Goal: Task Accomplishment & Management: Complete application form

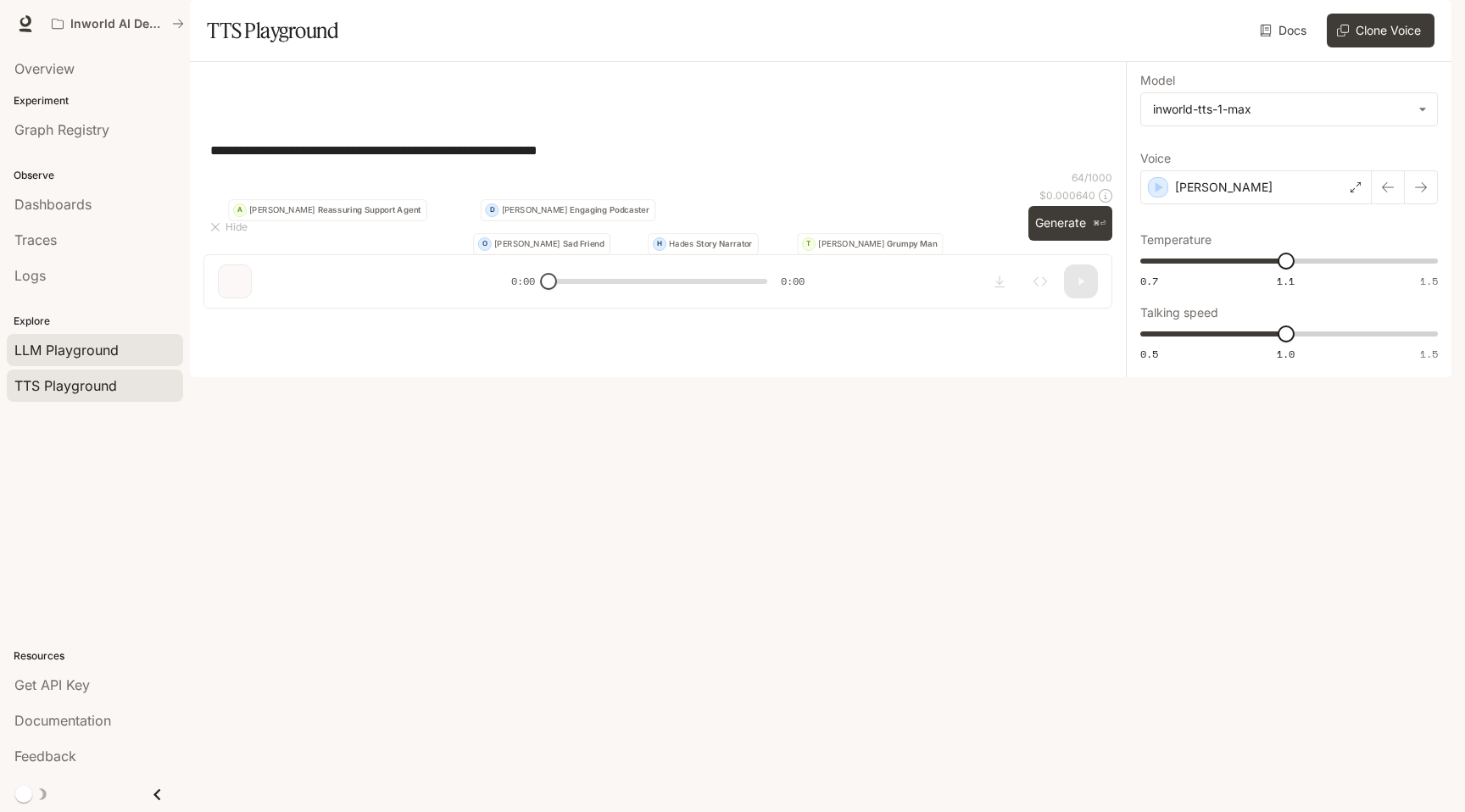
click at [80, 358] on span "LLM Playground" at bounding box center [67, 349] width 104 height 20
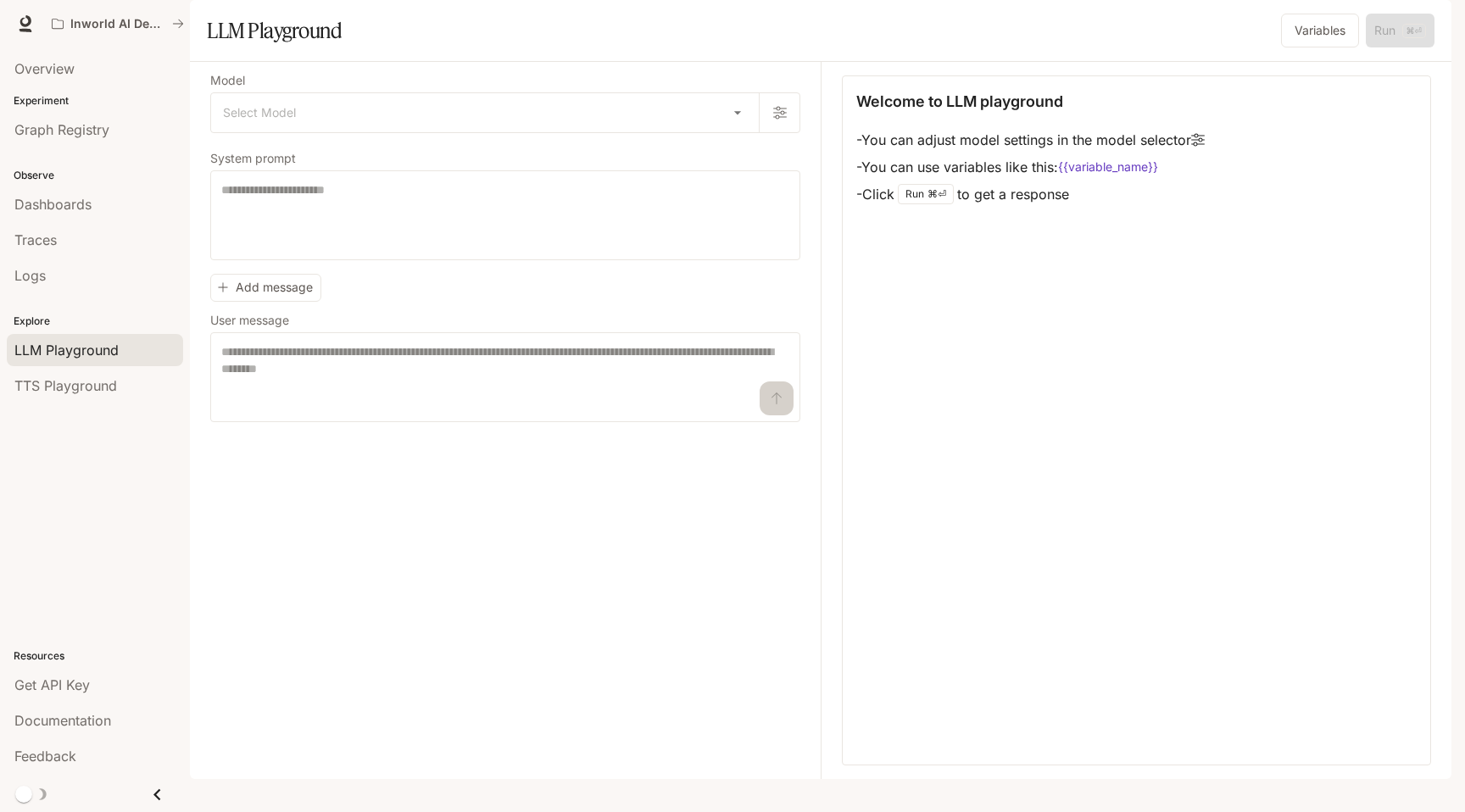
click at [69, 258] on li "Logs" at bounding box center [95, 275] width 190 height 36
click at [67, 266] on div "Logs" at bounding box center [95, 275] width 161 height 20
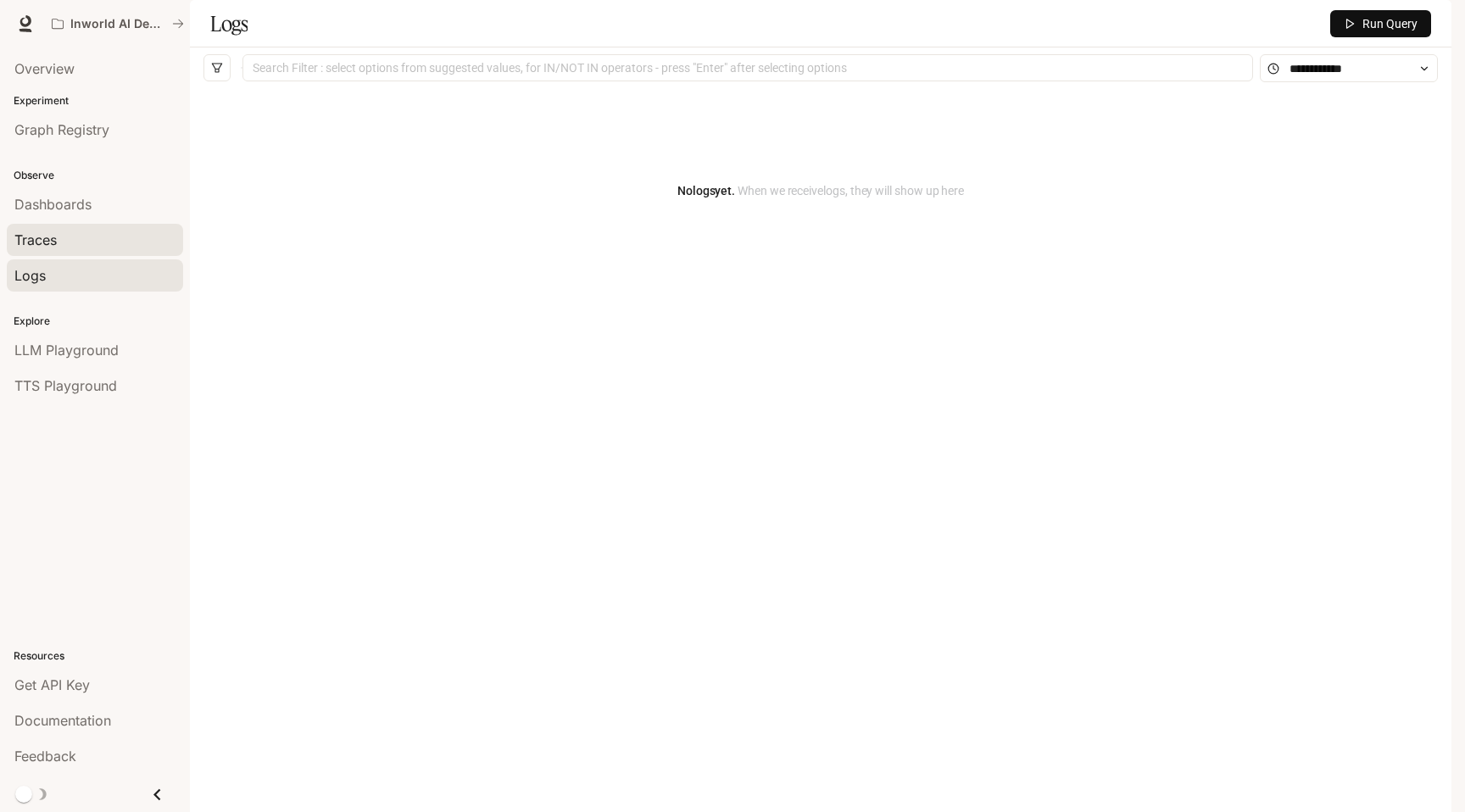
click at [67, 236] on div "Traces" at bounding box center [95, 240] width 161 height 20
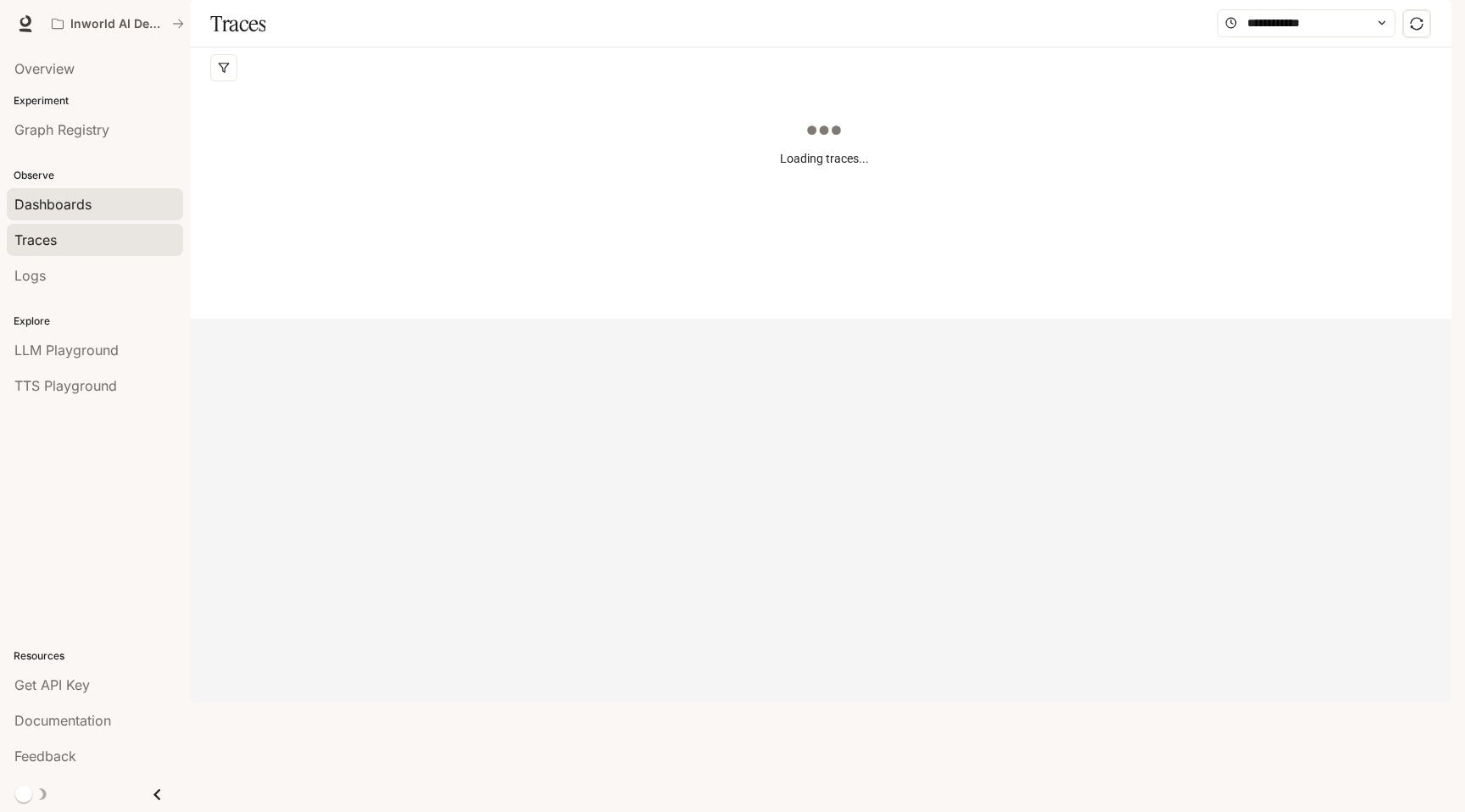
click at [67, 207] on span "Dashboards" at bounding box center [53, 204] width 77 height 20
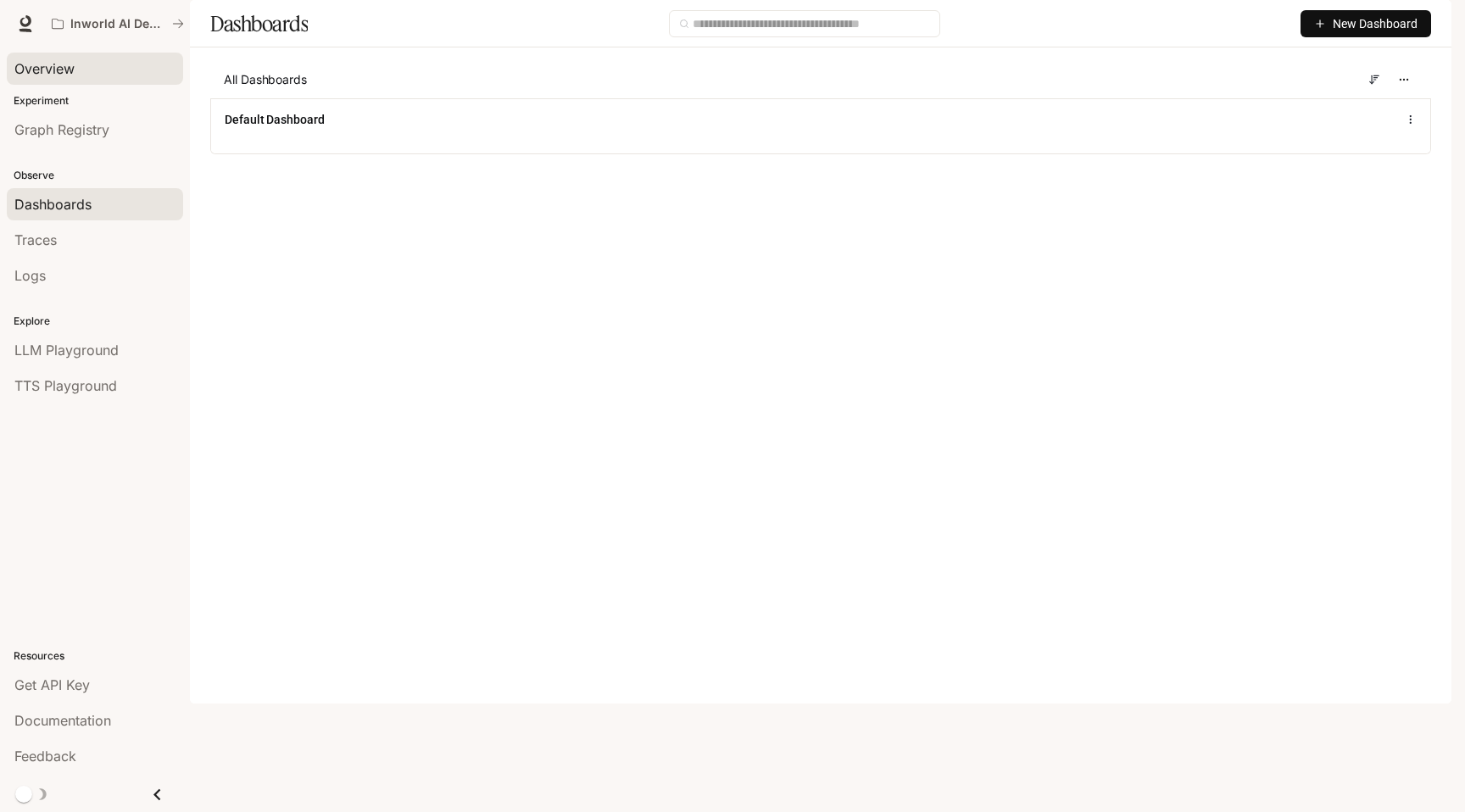
click at [75, 66] on div "Overview" at bounding box center [95, 68] width 161 height 20
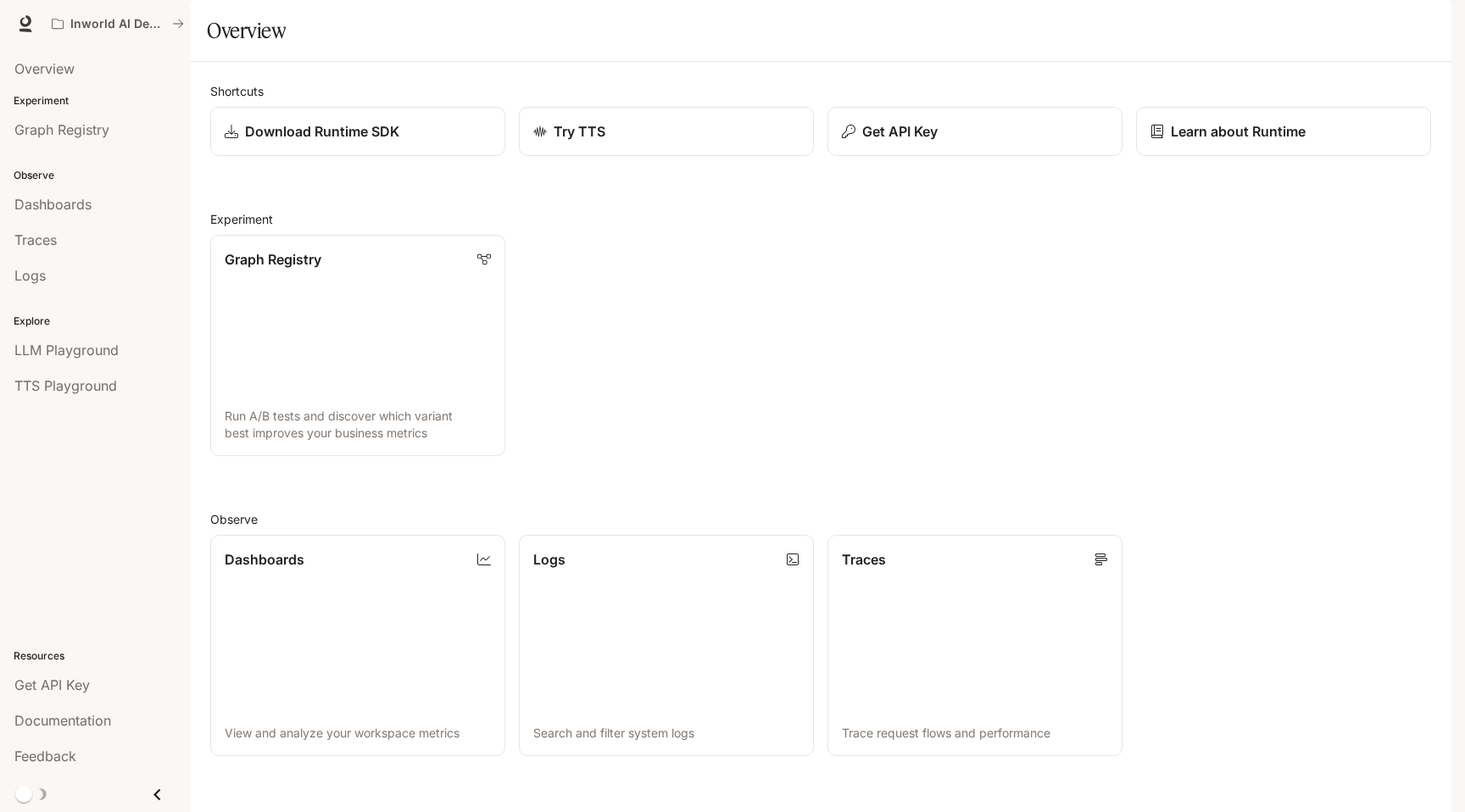
click at [1434, 20] on icon "button" at bounding box center [1428, 24] width 14 height 14
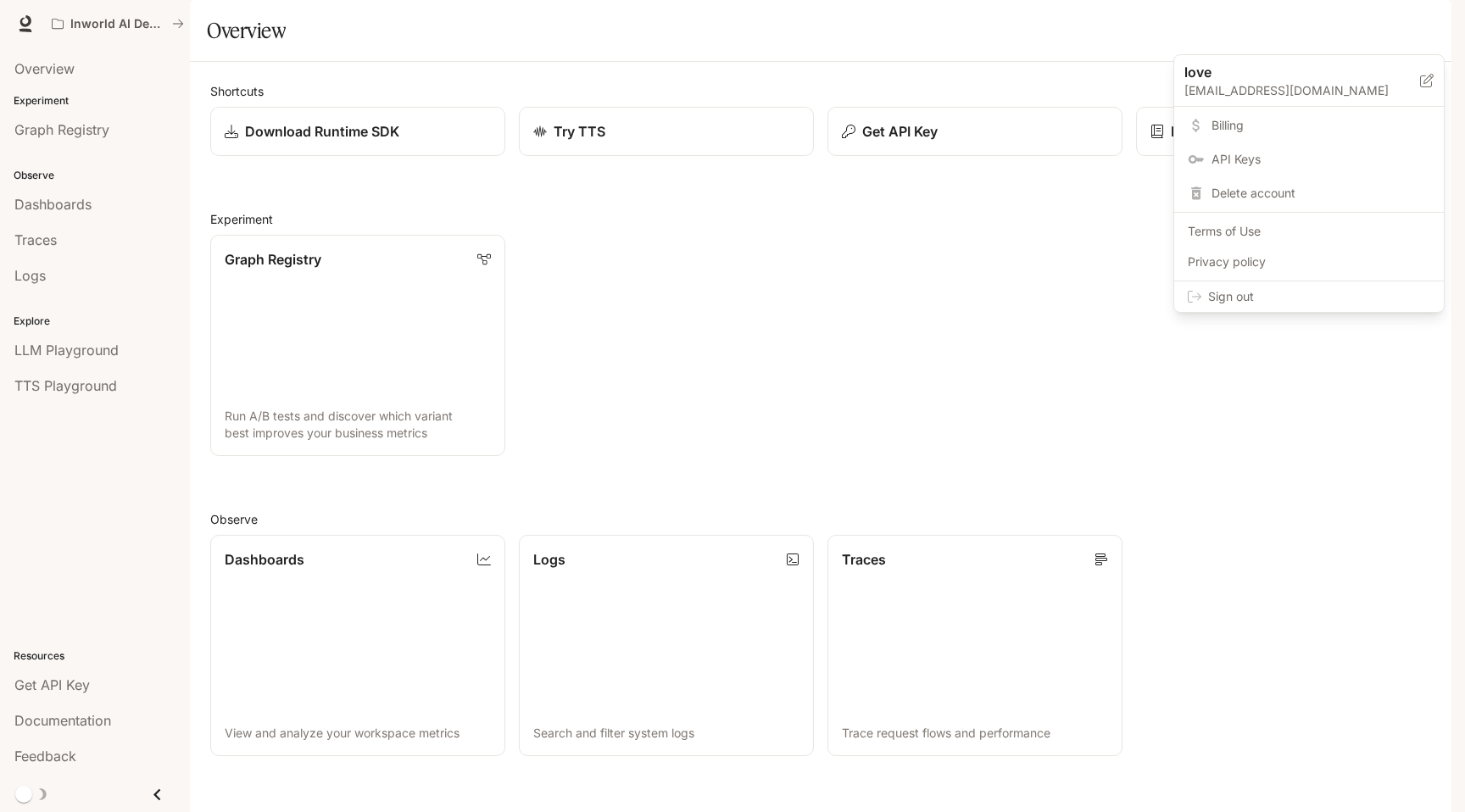
click at [1434, 20] on div at bounding box center [732, 406] width 1465 height 812
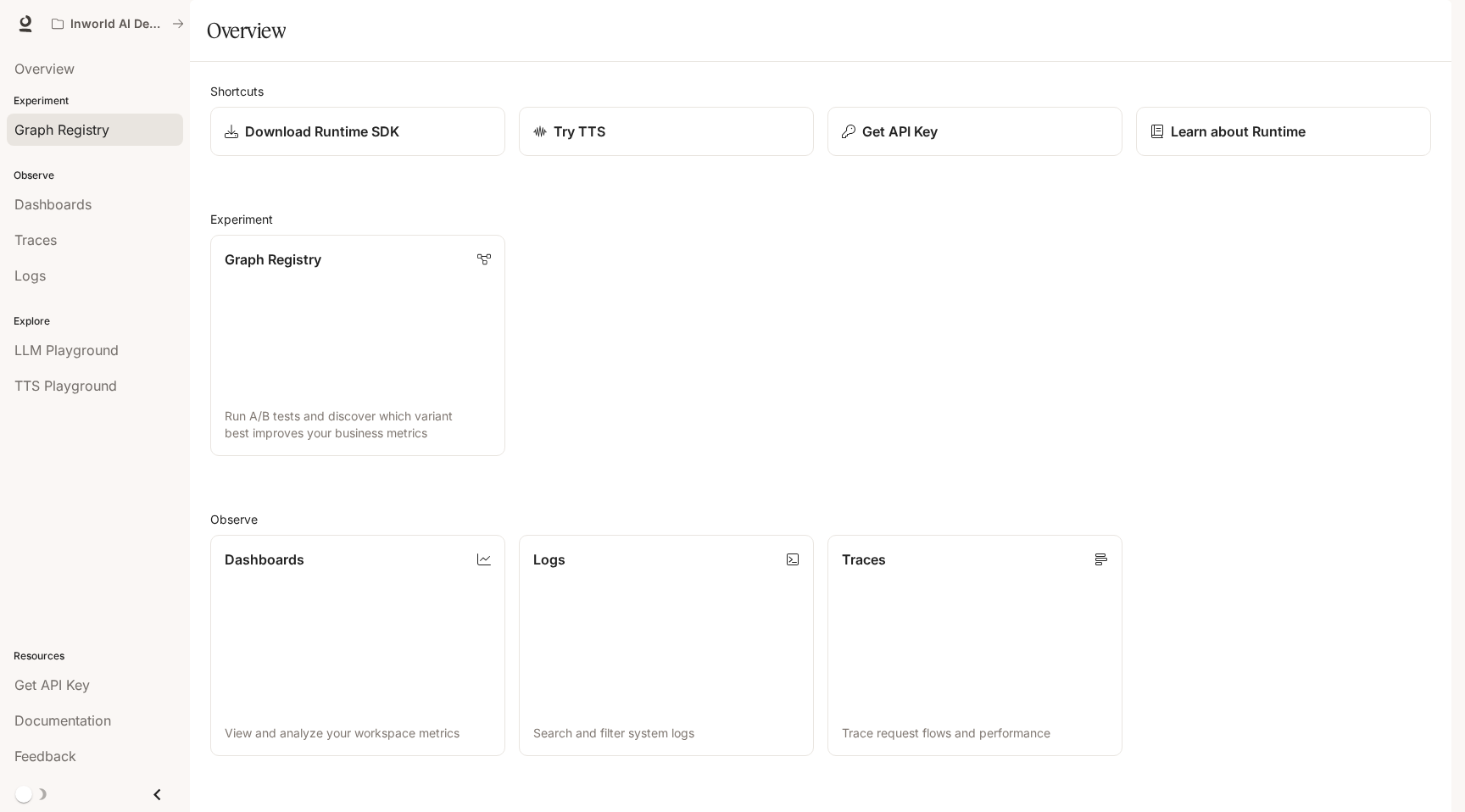
click at [89, 133] on span "Graph Registry" at bounding box center [62, 129] width 95 height 20
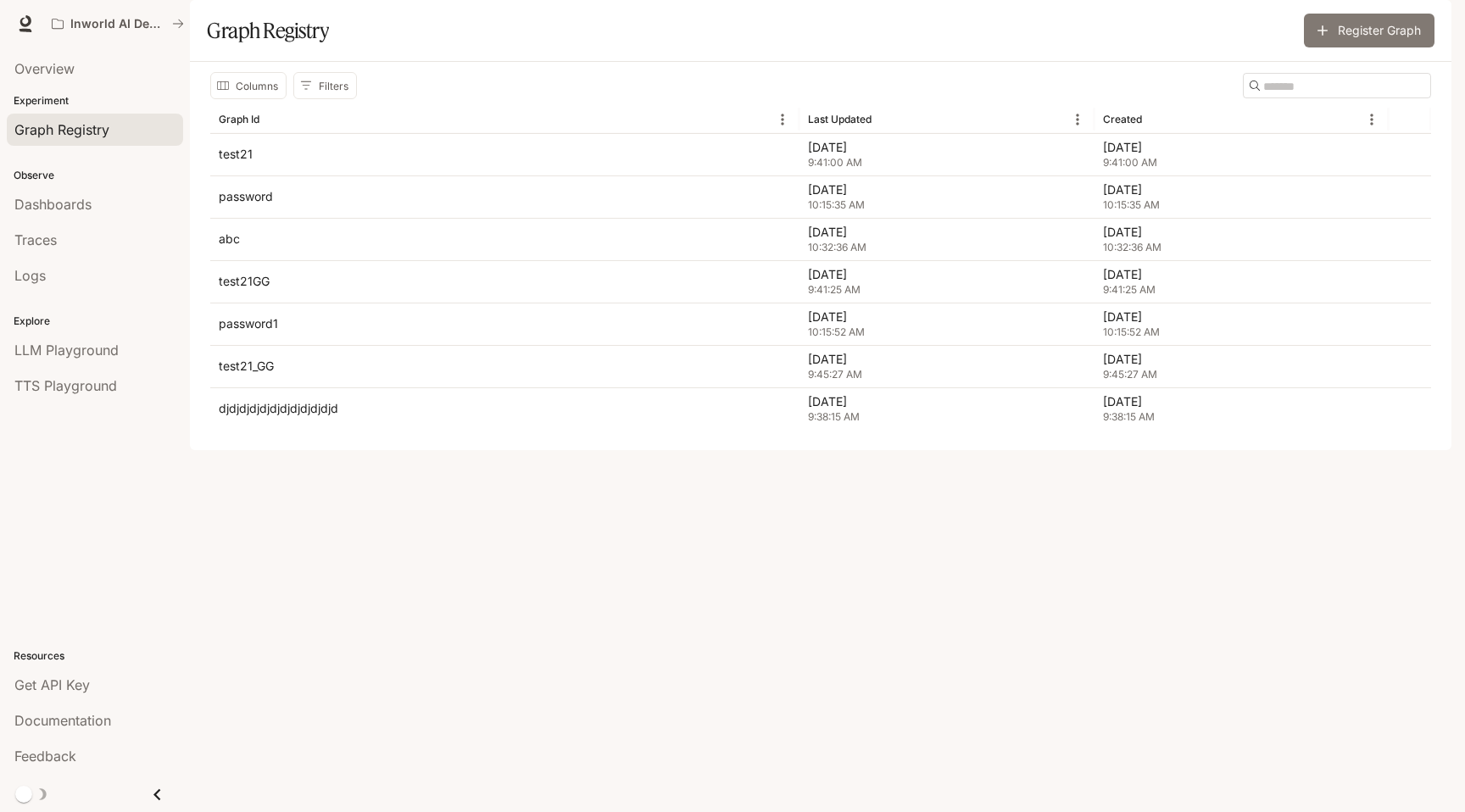
click at [1334, 48] on button "Register Graph" at bounding box center [1369, 30] width 130 height 34
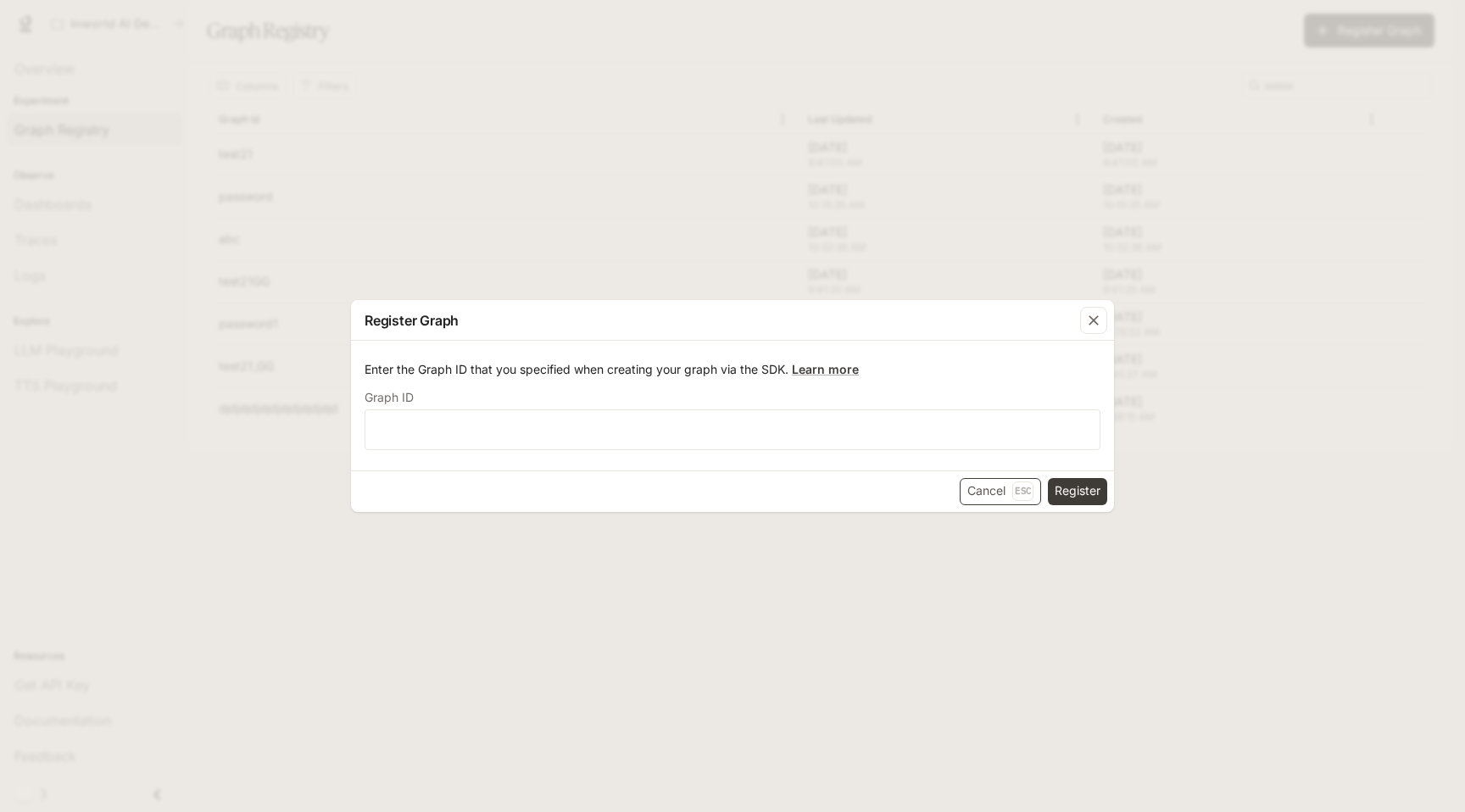
click at [987, 488] on button "Cancel Esc" at bounding box center [1000, 492] width 82 height 27
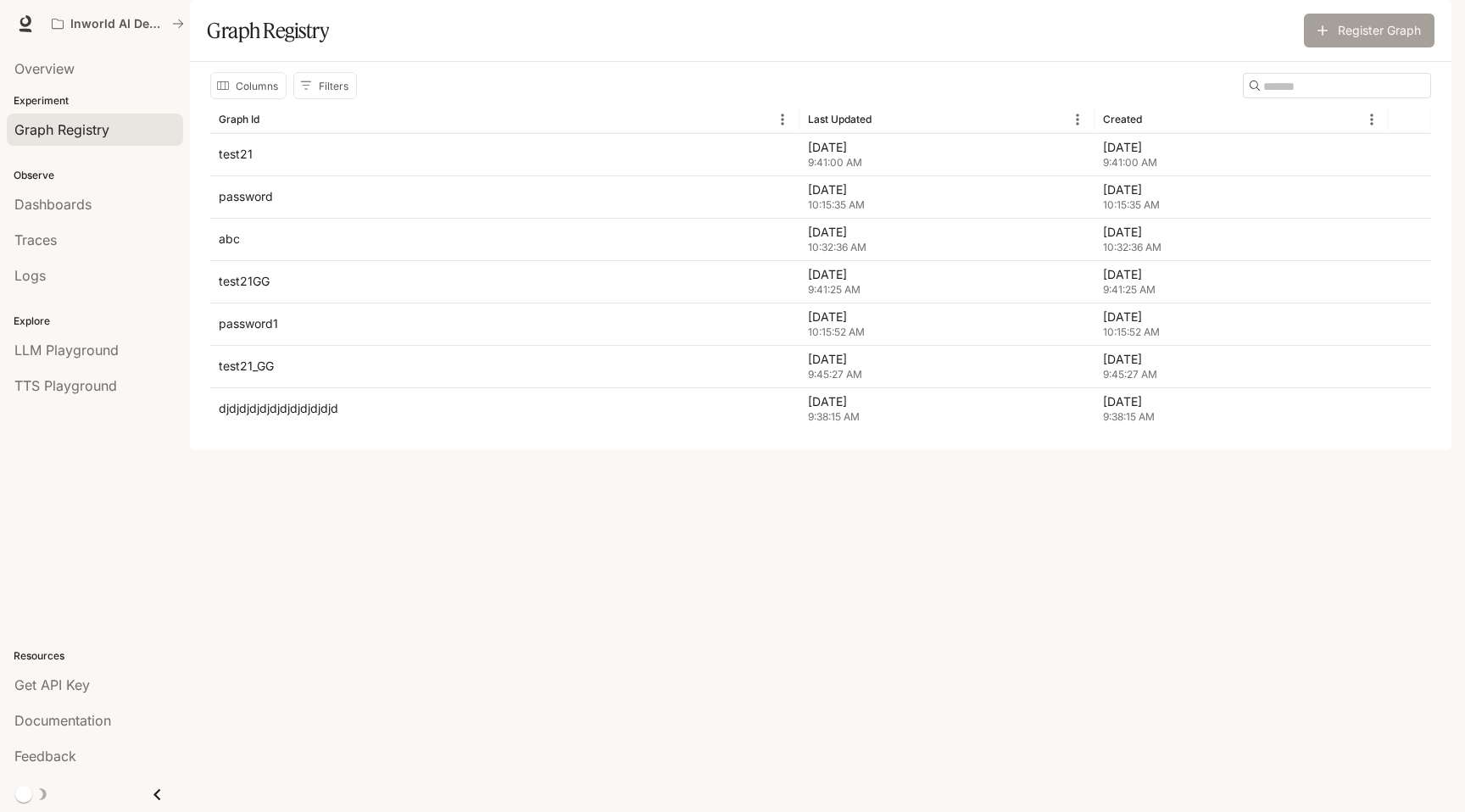
click at [1332, 48] on button "Register Graph" at bounding box center [1369, 30] width 130 height 34
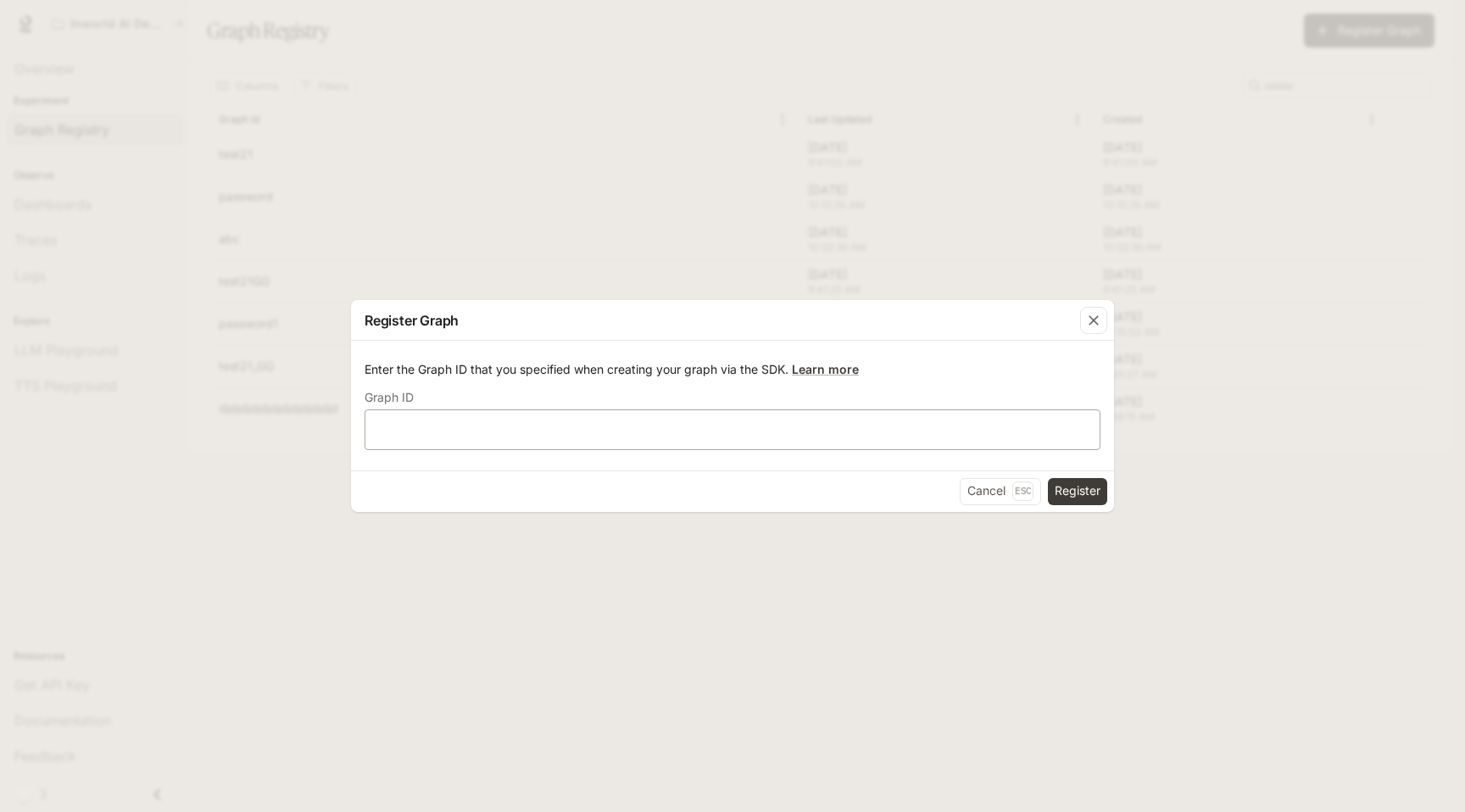
click at [655, 440] on div "​" at bounding box center [732, 430] width 736 height 41
type input "*"
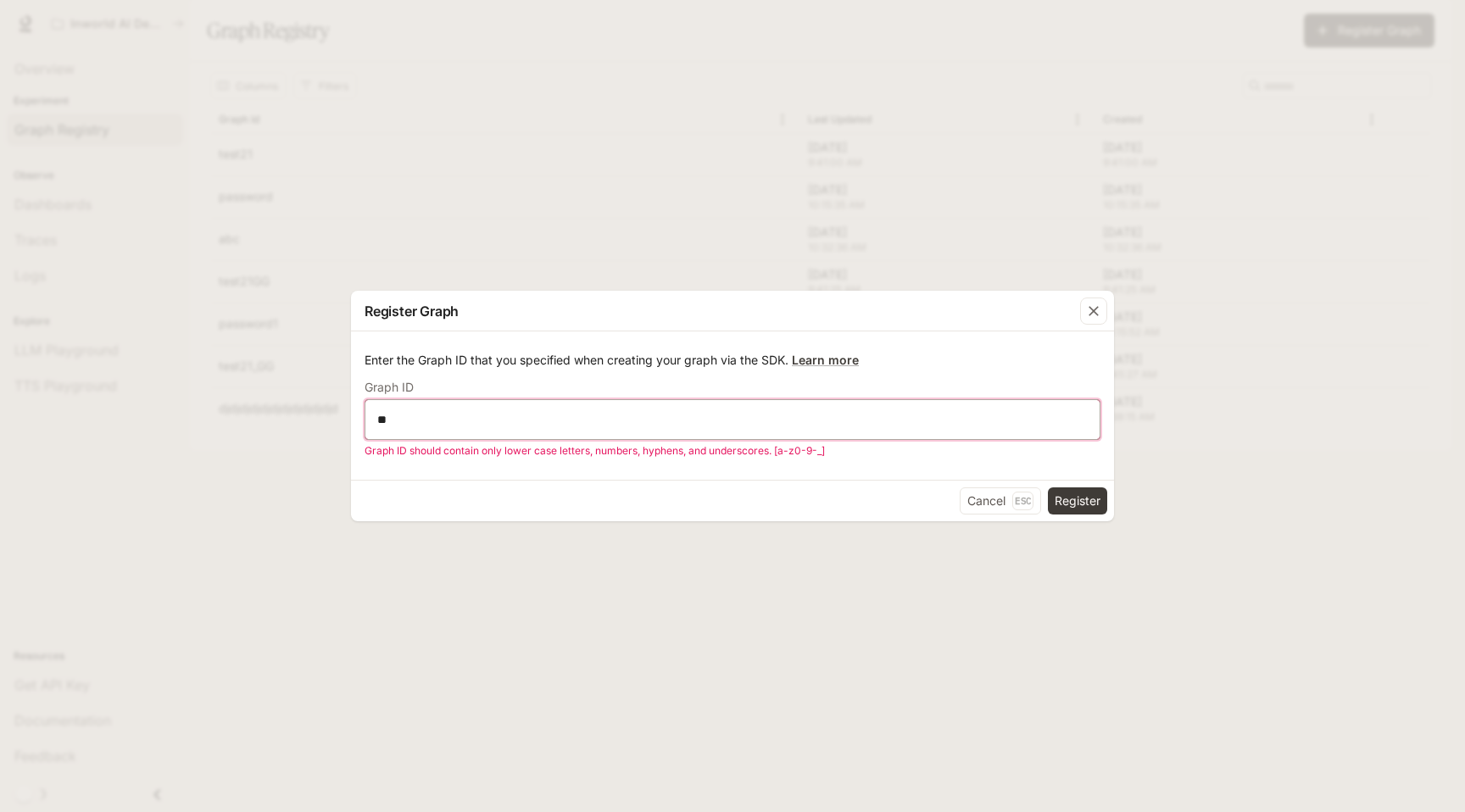
type input "*"
type input "***"
click at [1086, 498] on button "Register" at bounding box center [1078, 500] width 59 height 27
click at [1090, 317] on icon "button" at bounding box center [1094, 312] width 17 height 17
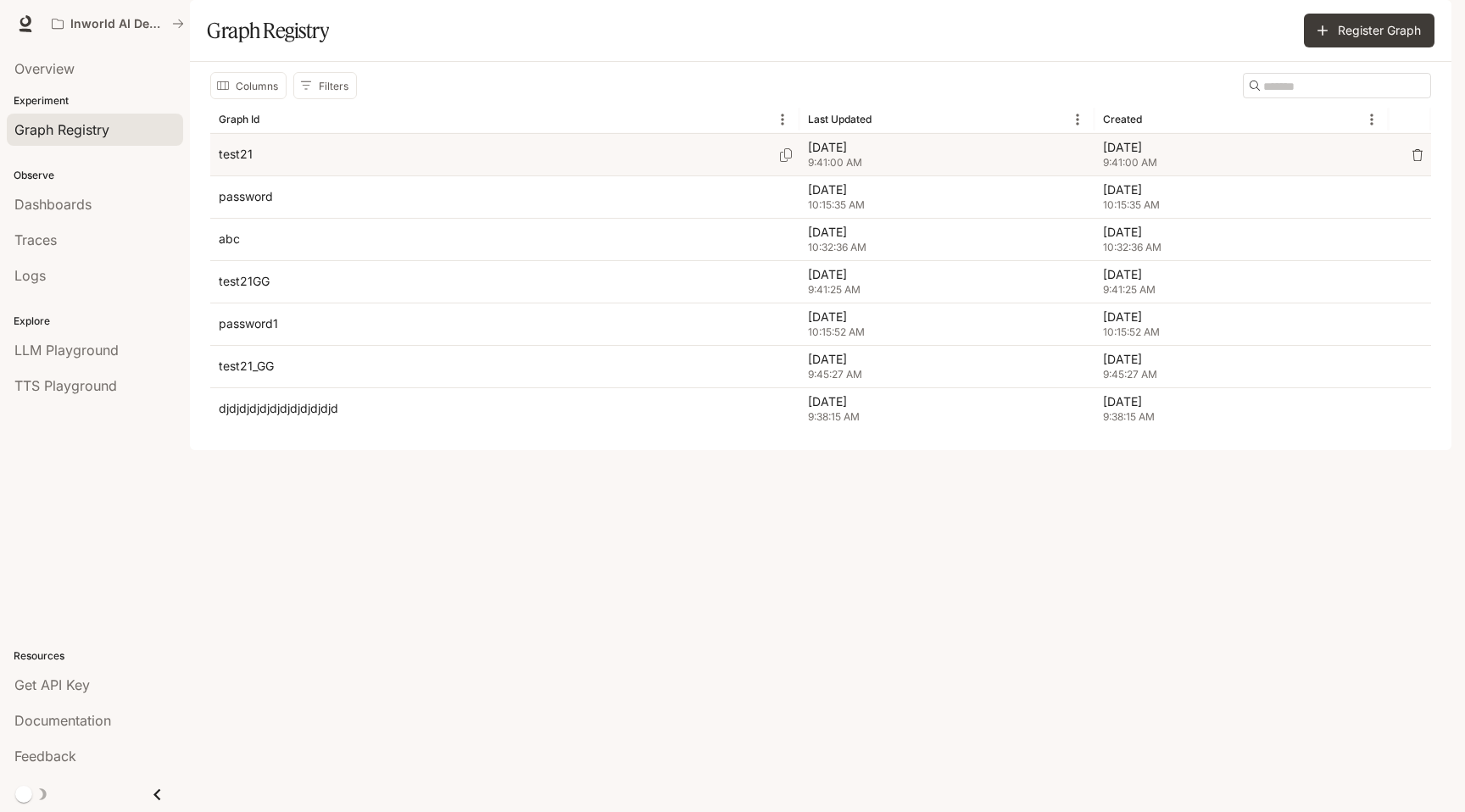
click at [438, 175] on div "test21" at bounding box center [505, 155] width 572 height 42
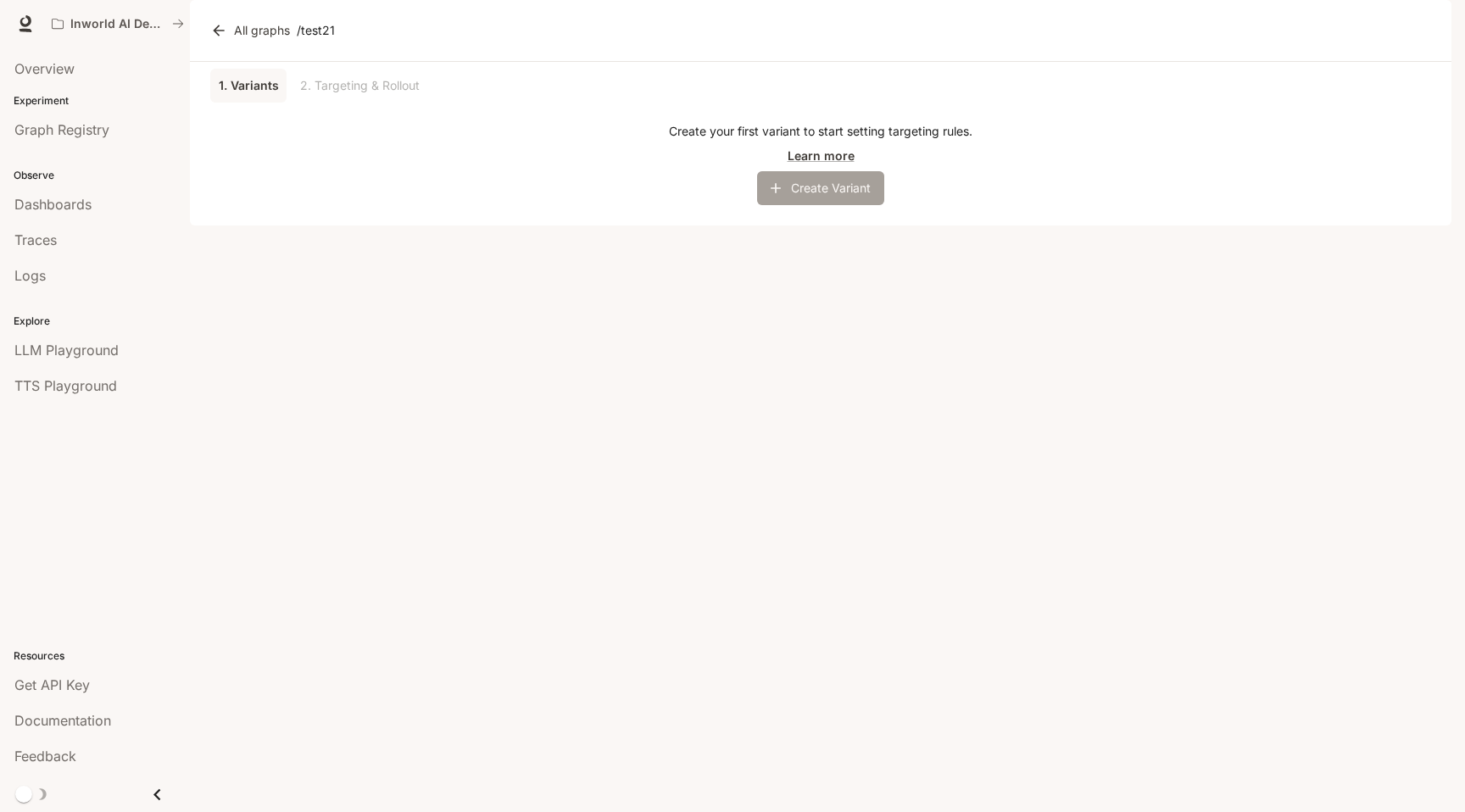
click at [804, 205] on button "Create Variant" at bounding box center [821, 188] width 127 height 34
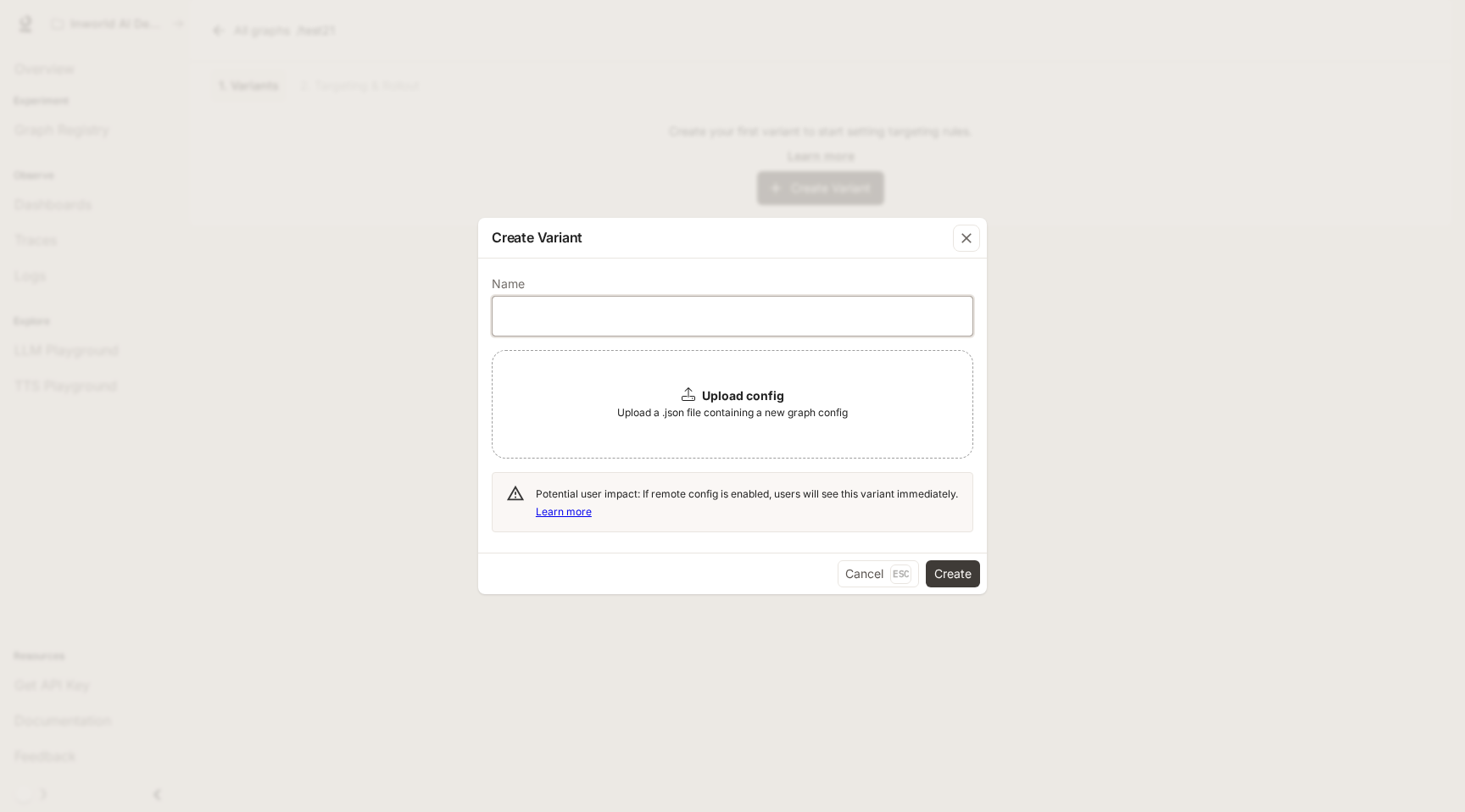
click at [789, 308] on input "text" at bounding box center [732, 316] width 480 height 17
type input "*****"
click at [938, 571] on button "Create" at bounding box center [953, 573] width 54 height 27
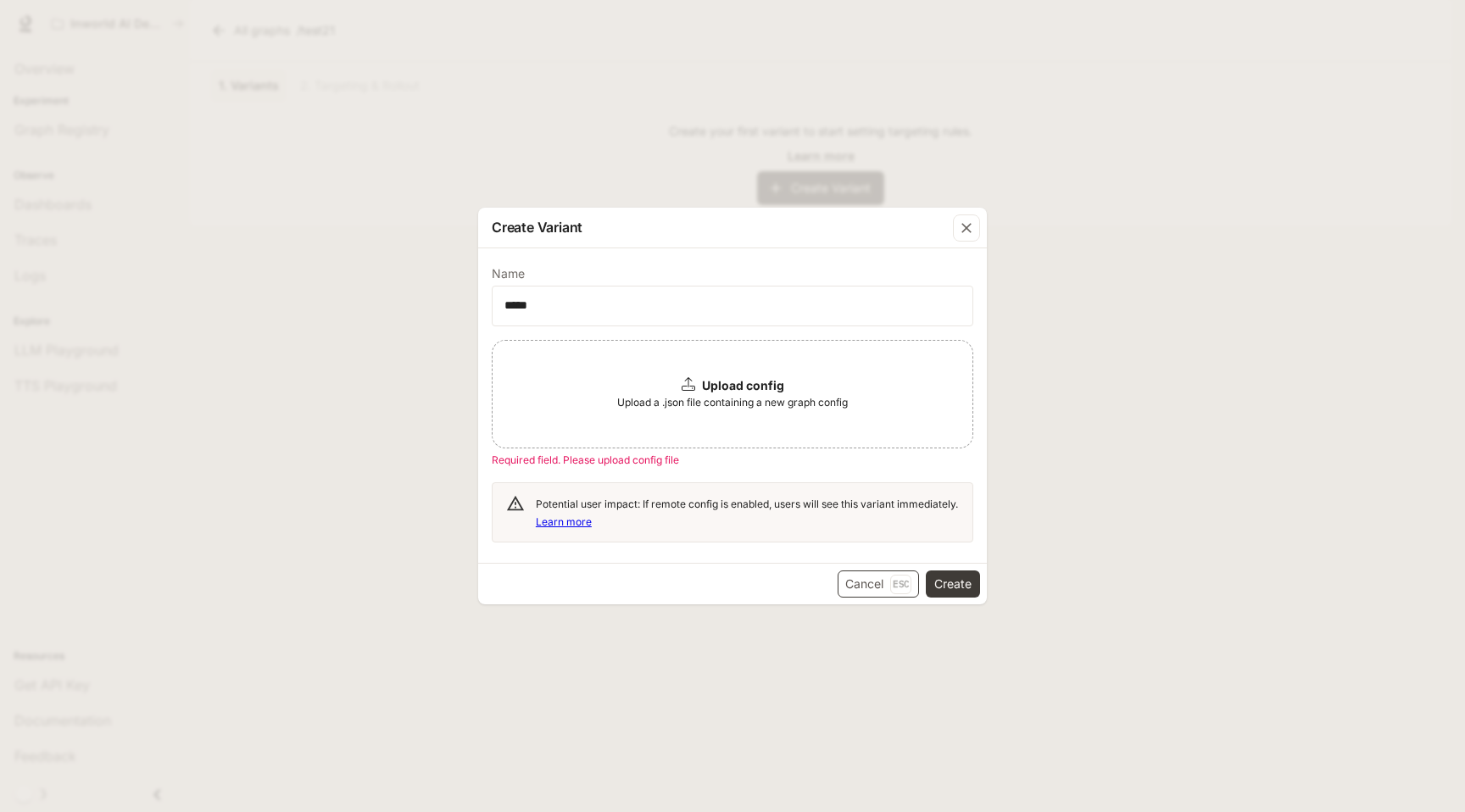
click at [872, 582] on button "Cancel Esc" at bounding box center [879, 584] width 82 height 27
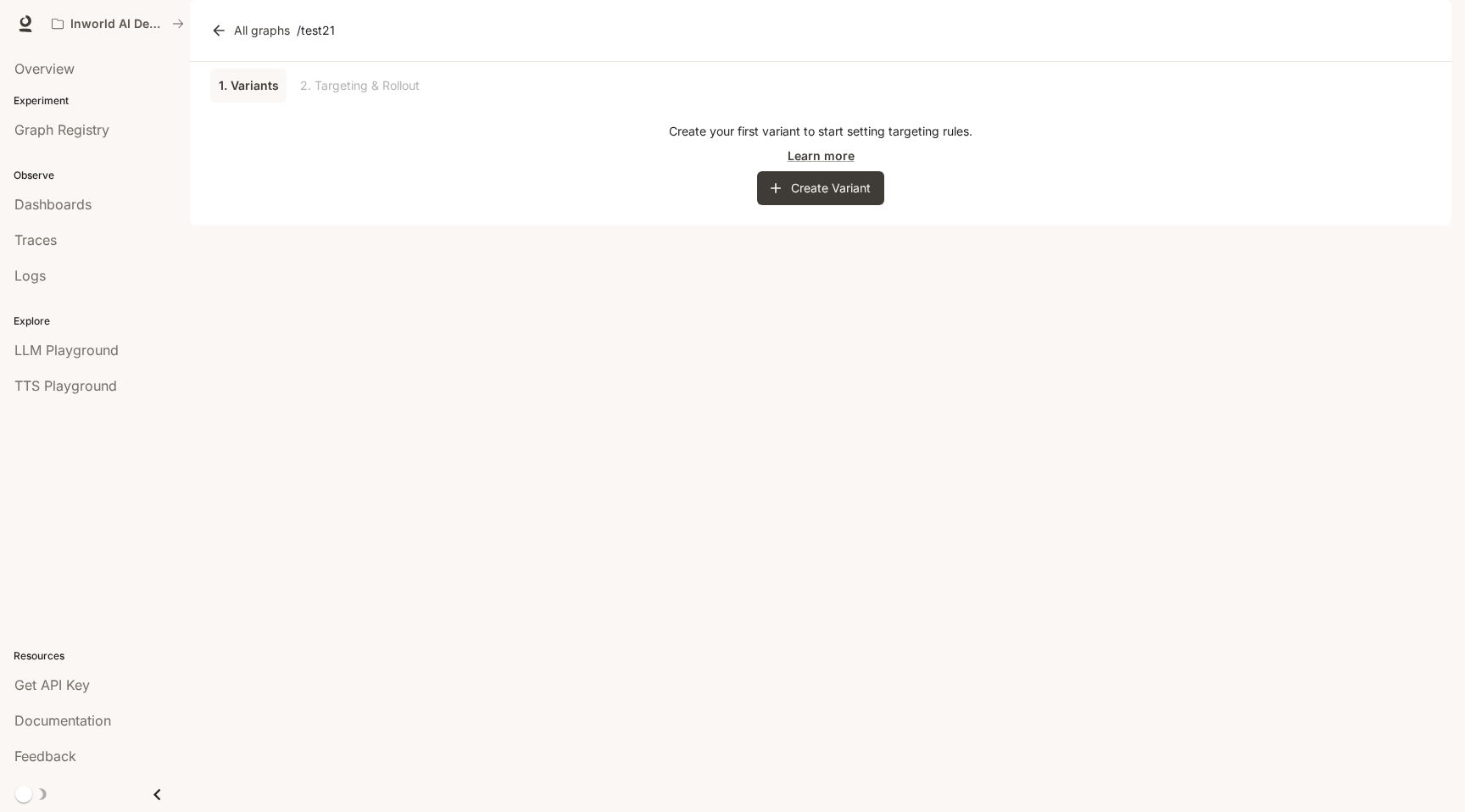
click at [376, 102] on div "1. Variants 2. Targeting & Rollout" at bounding box center [821, 85] width 1221 height 34
click at [242, 48] on link "All graphs" at bounding box center [251, 30] width 89 height 34
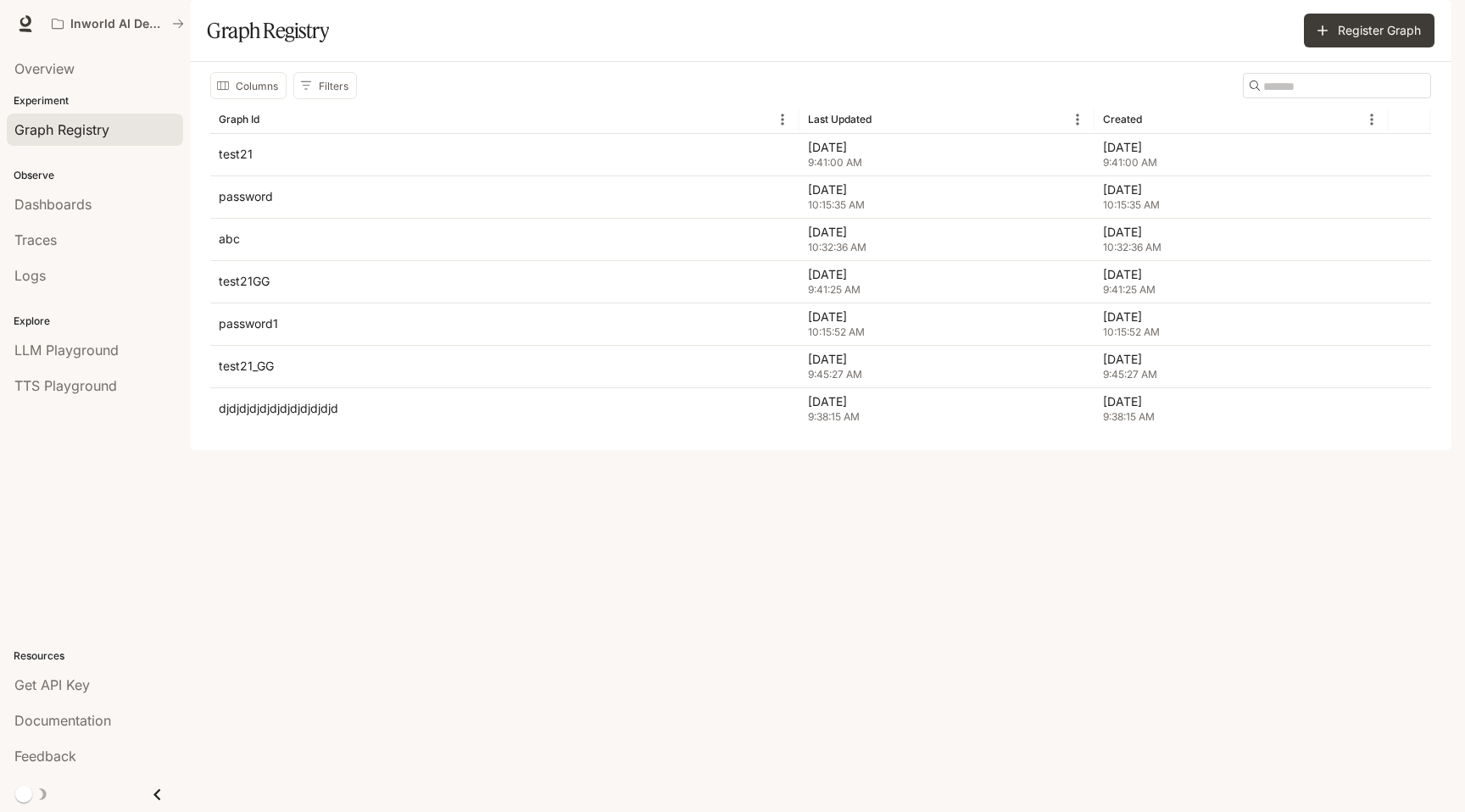
click at [98, 667] on li "Get API Key" at bounding box center [95, 684] width 190 height 36
click at [91, 689] on div "Get API Key" at bounding box center [95, 684] width 161 height 20
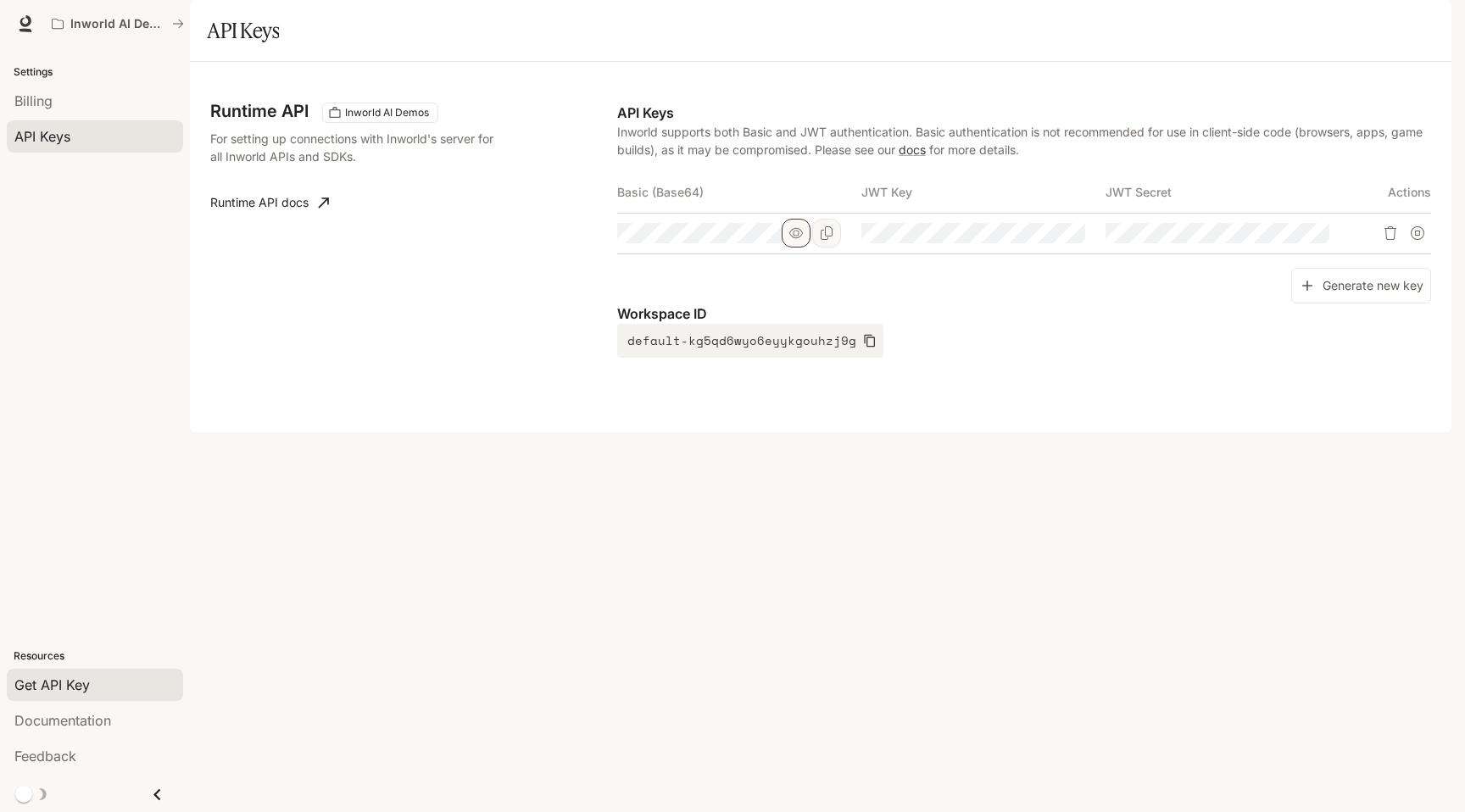
click at [785, 248] on button "button" at bounding box center [795, 233] width 29 height 29
click at [789, 240] on icon "button" at bounding box center [796, 234] width 14 height 14
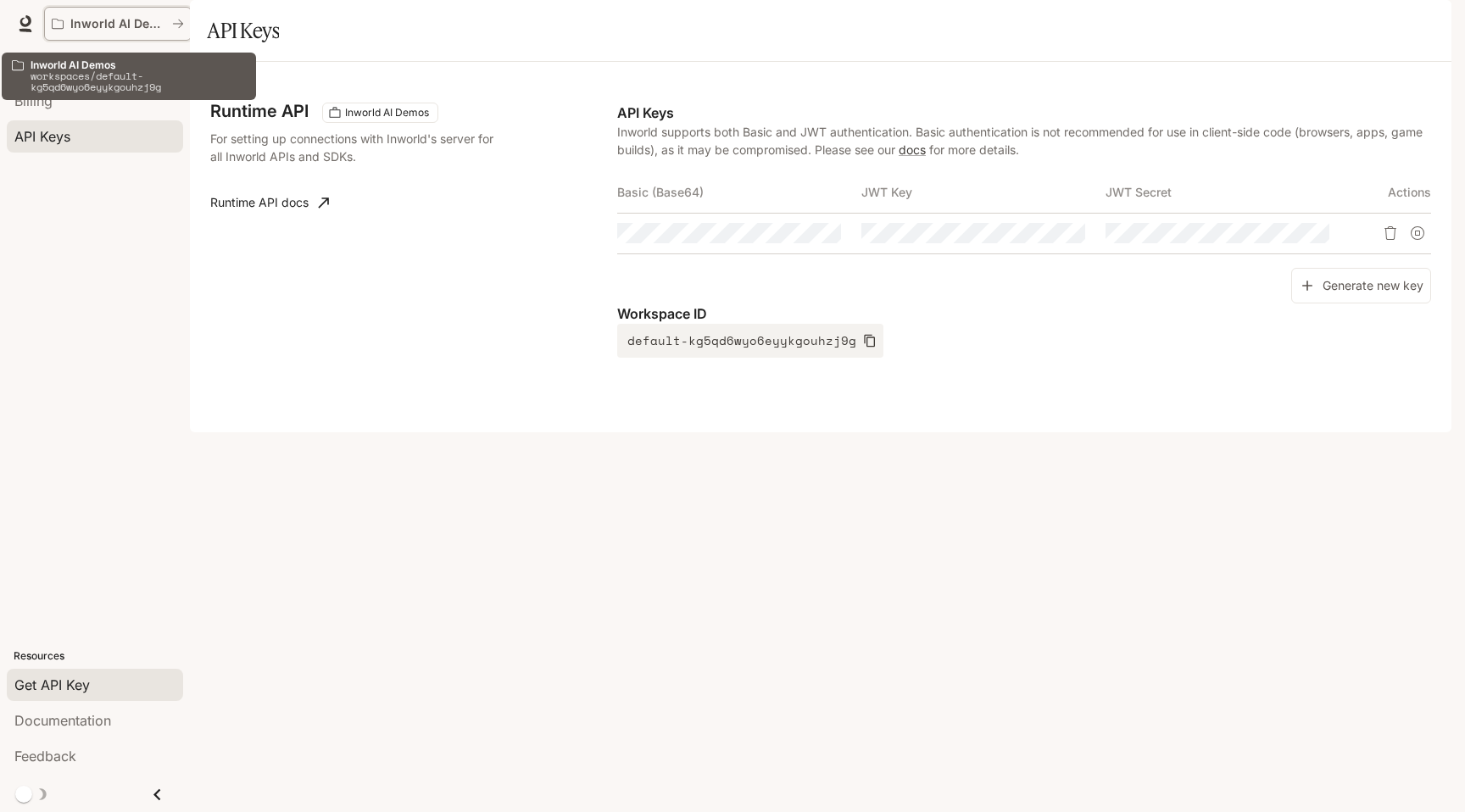
click at [96, 22] on p "Inworld AI Demos" at bounding box center [117, 24] width 95 height 15
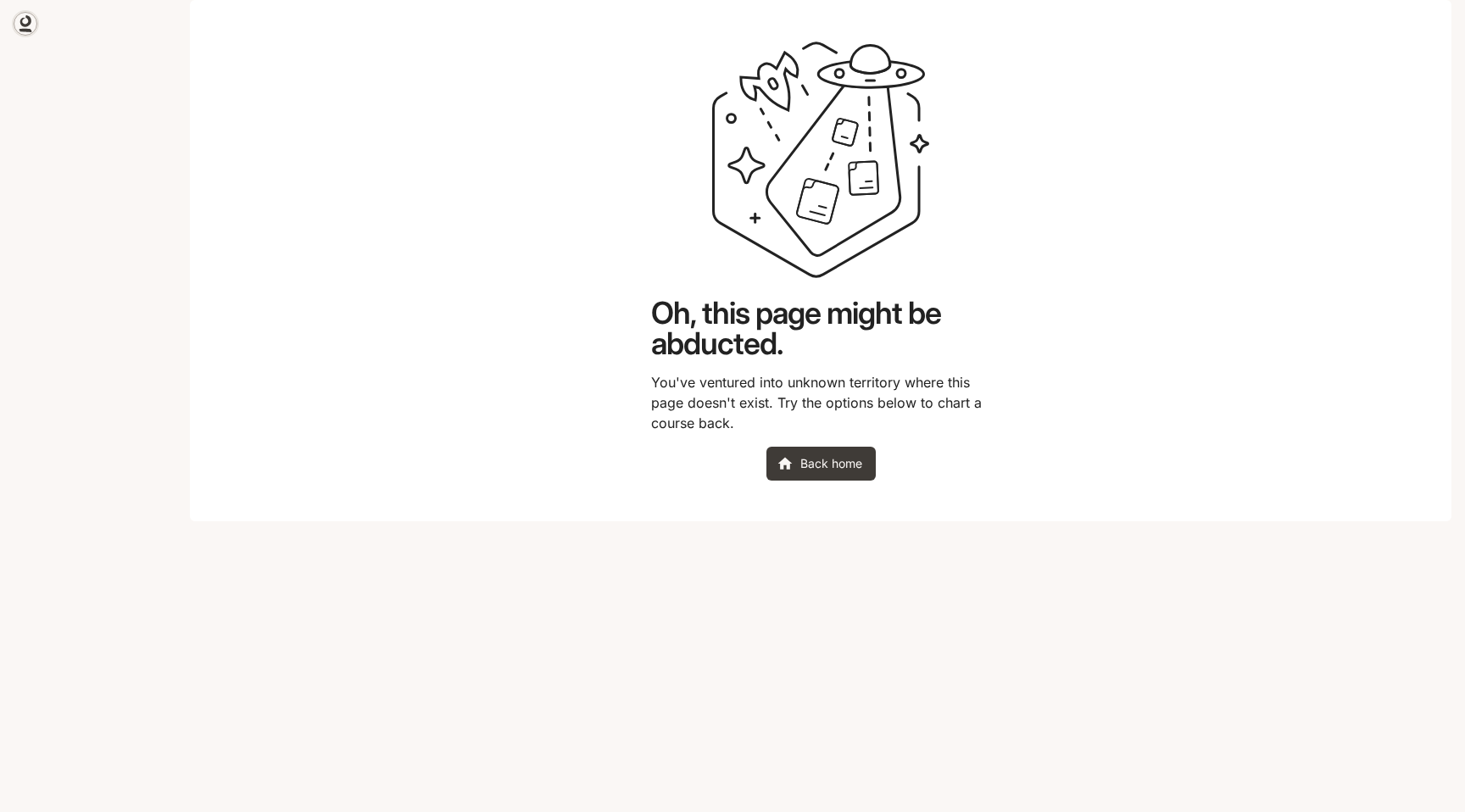
click at [27, 28] on icon at bounding box center [26, 24] width 17 height 17
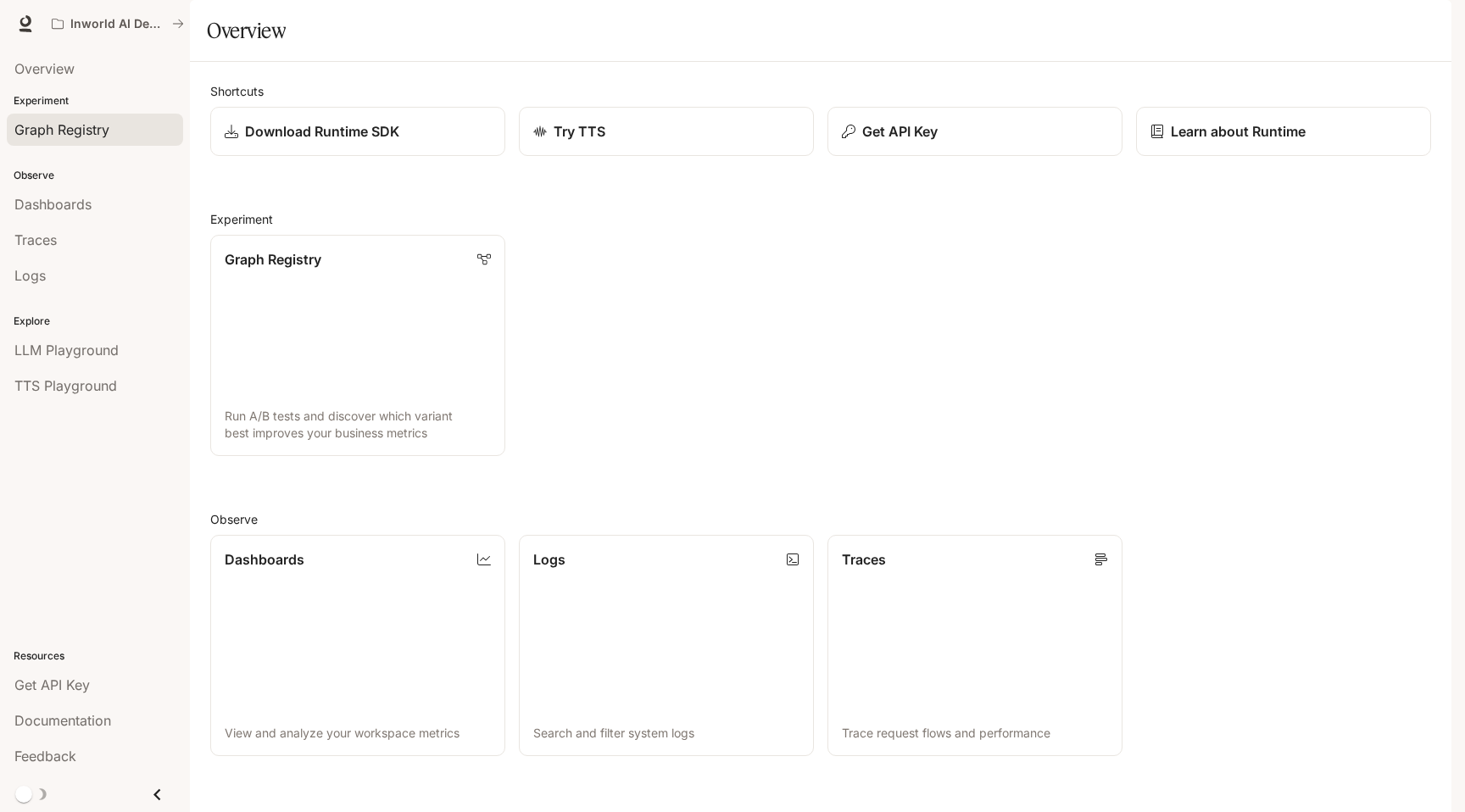
click at [87, 135] on span "Graph Registry" at bounding box center [62, 129] width 95 height 20
